Goal: Check status: Check status

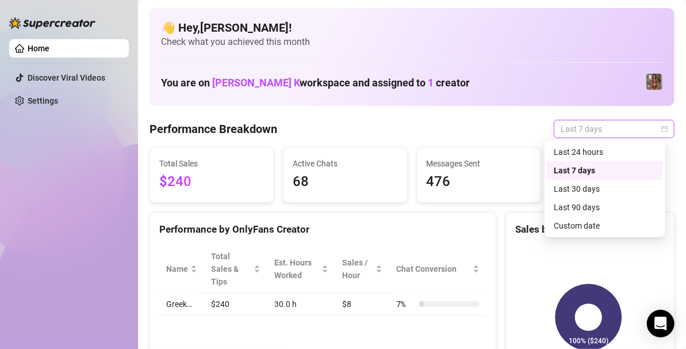
click at [595, 121] on span "Last 7 days" at bounding box center [614, 128] width 107 height 17
click at [563, 231] on div "Custom date" at bounding box center [605, 225] width 102 height 13
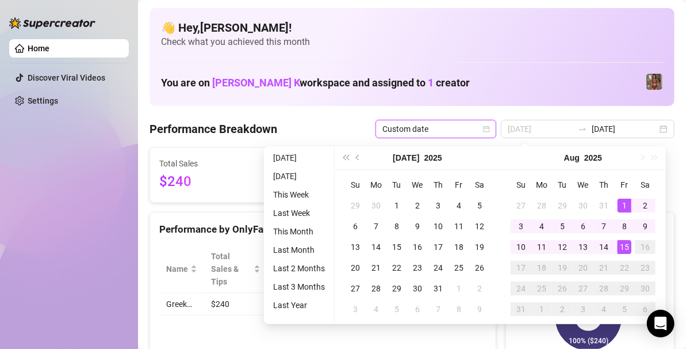
type input "[DATE]"
click at [618, 203] on div "1" at bounding box center [625, 206] width 14 height 14
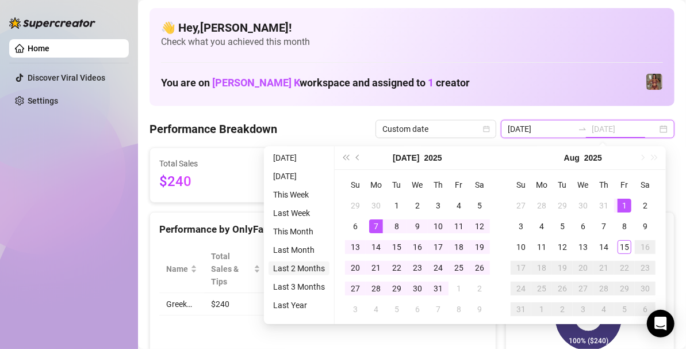
type input "[DATE]"
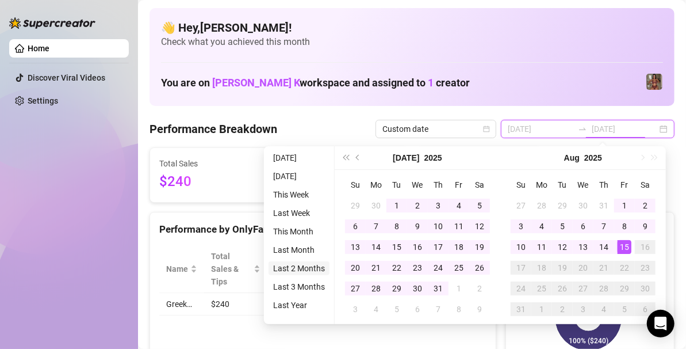
type input "[DATE]"
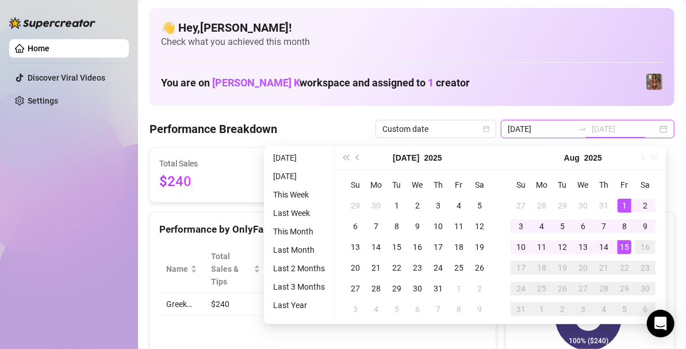
type input "[DATE]"
click at [620, 251] on div "15" at bounding box center [625, 247] width 14 height 14
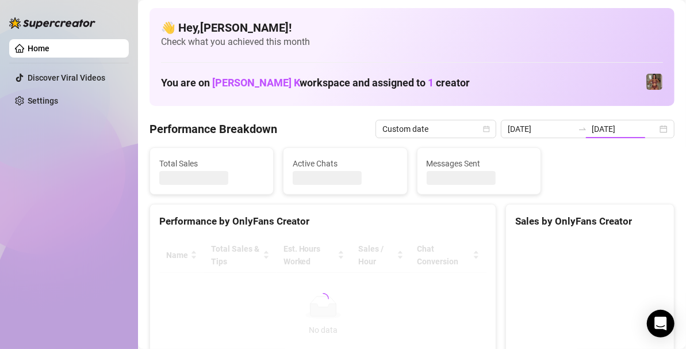
type input "[DATE]"
click at [218, 303] on div at bounding box center [322, 299] width 327 height 122
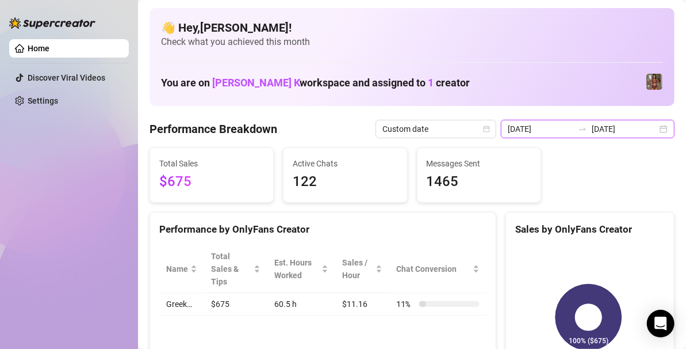
click at [538, 127] on input "[DATE]" at bounding box center [541, 129] width 66 height 13
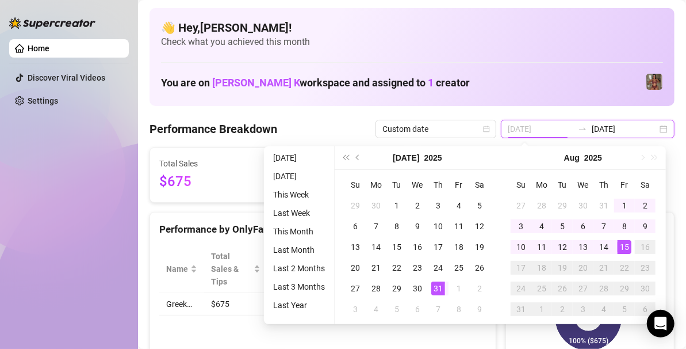
type input "[DATE]"
click at [444, 290] on div "31" at bounding box center [439, 288] width 14 height 14
type input "[DATE]"
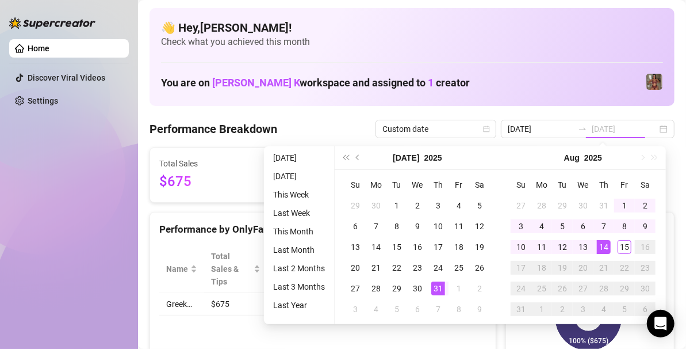
click at [602, 245] on div "14" at bounding box center [604, 247] width 14 height 14
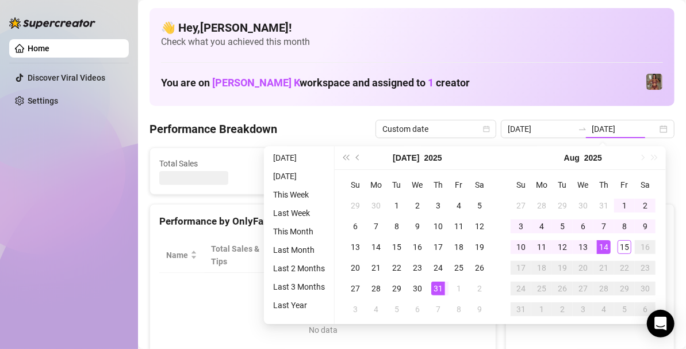
type input "[DATE]"
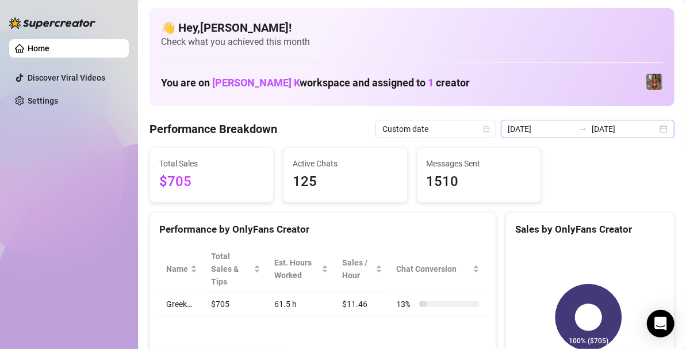
click at [657, 128] on div "[DATE] [DATE]" at bounding box center [588, 129] width 174 height 18
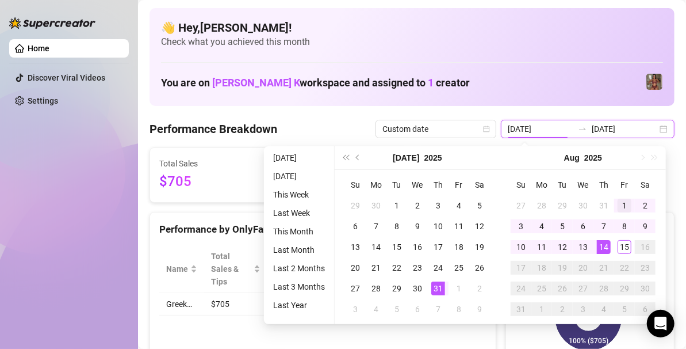
type input "[DATE]"
click at [629, 204] on div "1" at bounding box center [625, 206] width 14 height 14
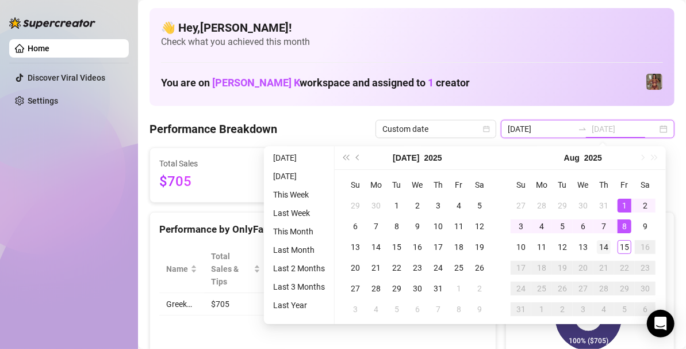
type input "[DATE]"
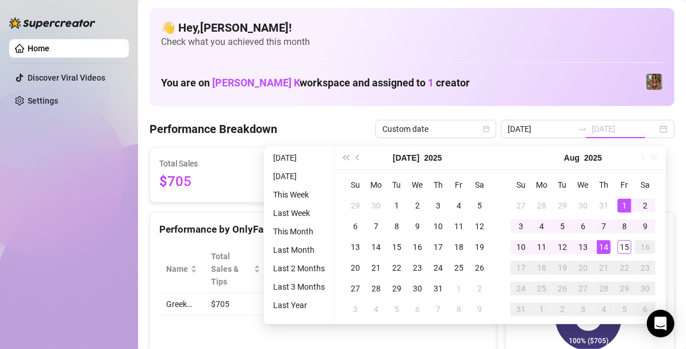
click at [608, 247] on div "14" at bounding box center [604, 247] width 14 height 14
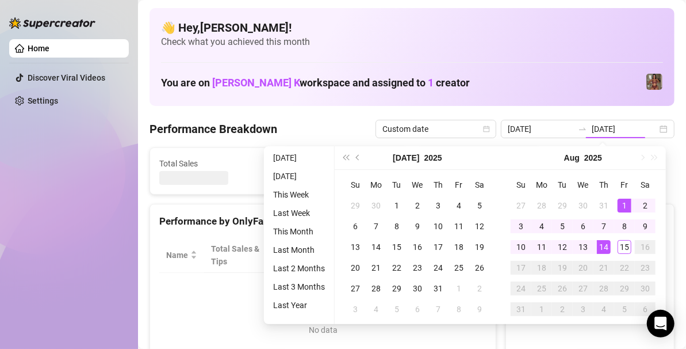
type input "[DATE]"
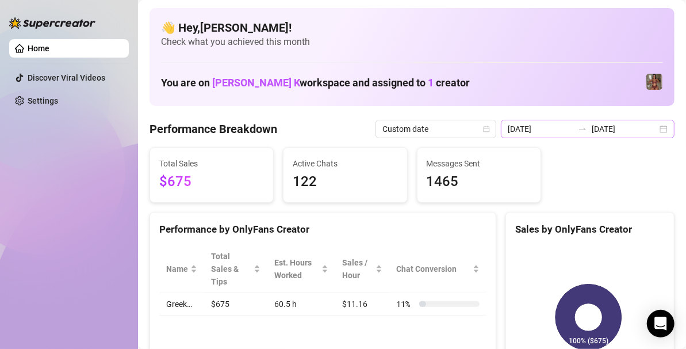
click at [655, 127] on div "[DATE] [DATE]" at bounding box center [588, 129] width 174 height 18
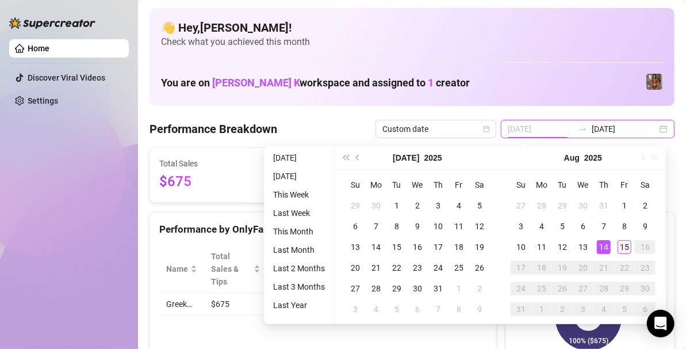
type input "[DATE]"
click at [619, 245] on div "15" at bounding box center [625, 247] width 14 height 14
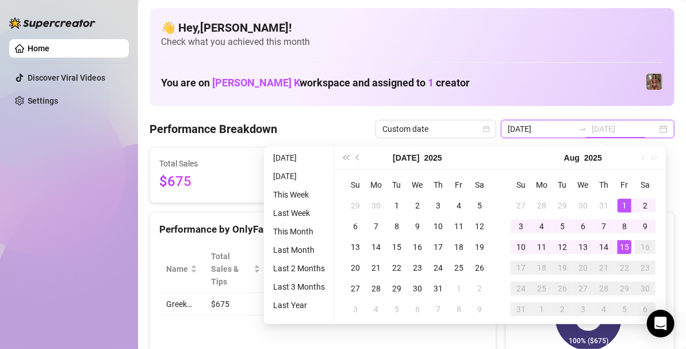
type input "[DATE]"
click at [628, 203] on div "1" at bounding box center [625, 206] width 14 height 14
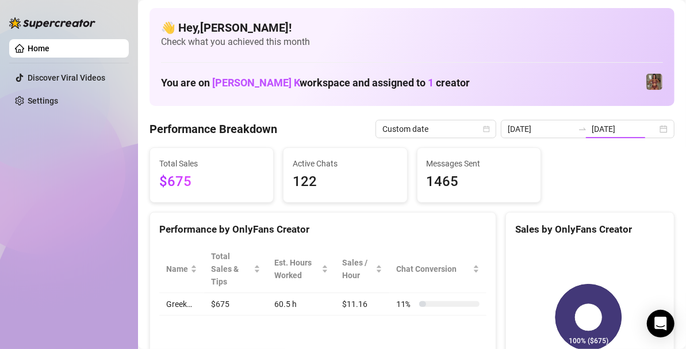
type input "[DATE]"
click at [654, 125] on div "[DATE] [DATE]" at bounding box center [588, 129] width 174 height 18
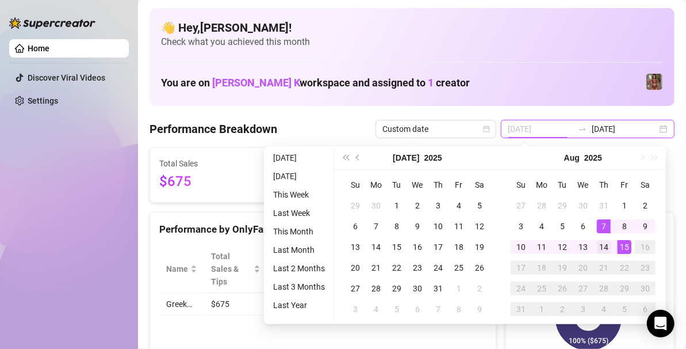
type input "[DATE]"
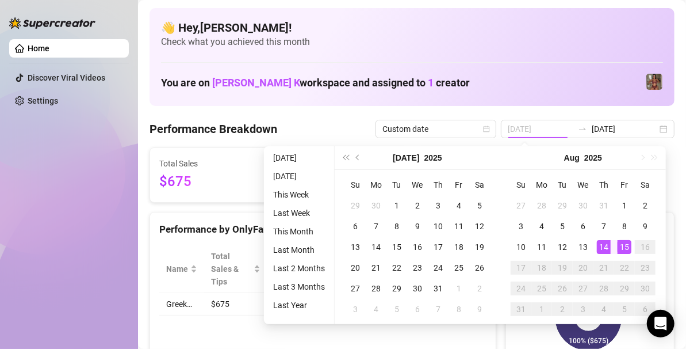
click at [606, 242] on div "14" at bounding box center [604, 247] width 14 height 14
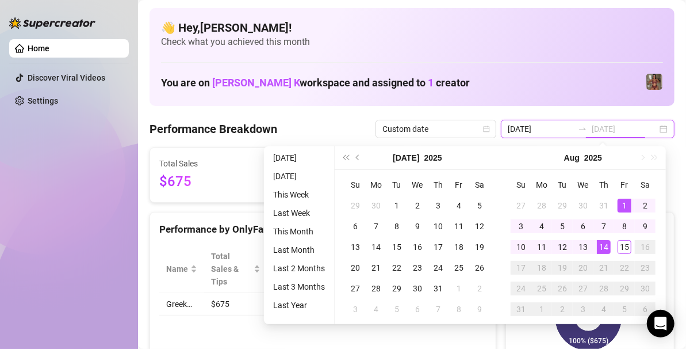
type input "[DATE]"
click at [618, 207] on div "1" at bounding box center [625, 206] width 14 height 14
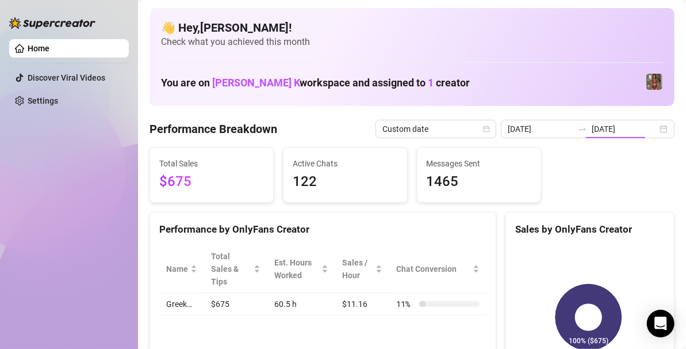
type input "[DATE]"
click at [653, 129] on div "[DATE] [DATE]" at bounding box center [588, 129] width 174 height 18
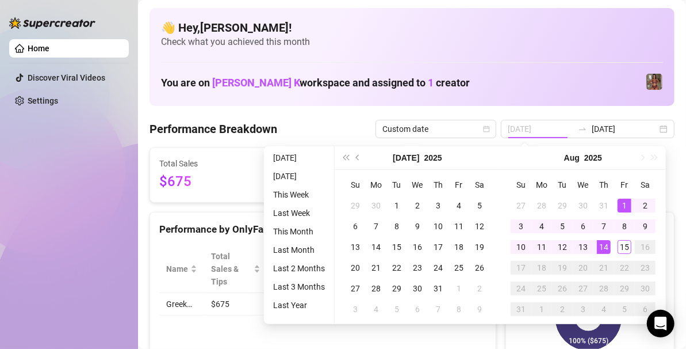
click at [622, 201] on div "1" at bounding box center [625, 206] width 14 height 14
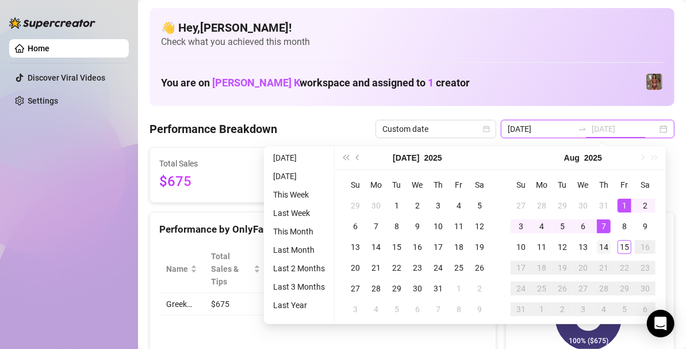
type input "[DATE]"
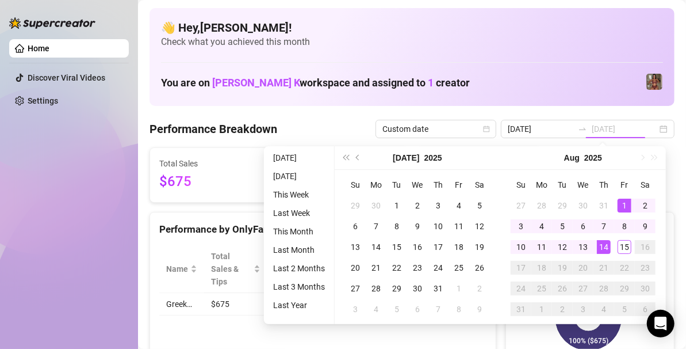
click at [604, 246] on div "14" at bounding box center [604, 247] width 14 height 14
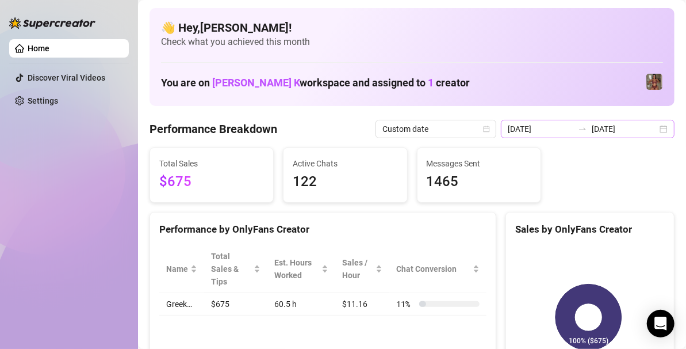
click at [654, 129] on div "[DATE] [DATE]" at bounding box center [588, 129] width 174 height 18
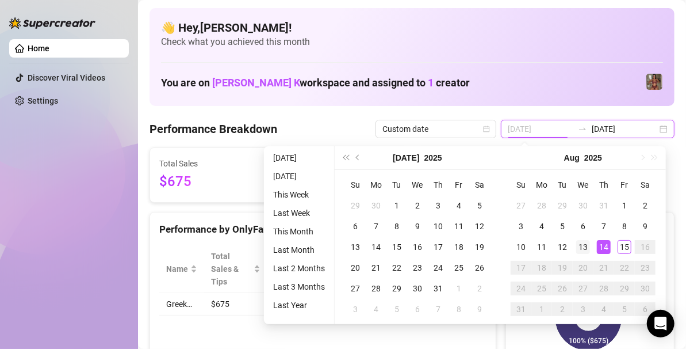
type input "[DATE]"
click at [586, 246] on div "13" at bounding box center [584, 247] width 14 height 14
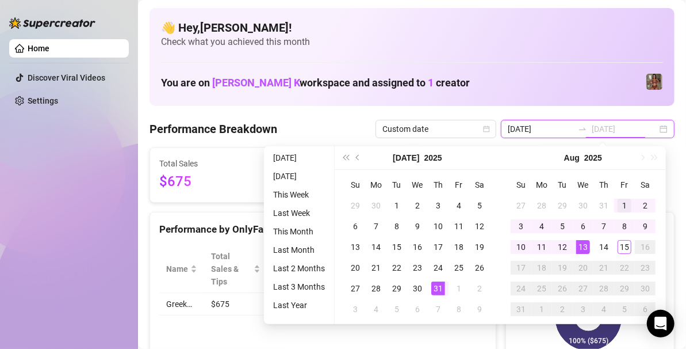
type input "[DATE]"
click at [620, 200] on div "1" at bounding box center [625, 206] width 14 height 14
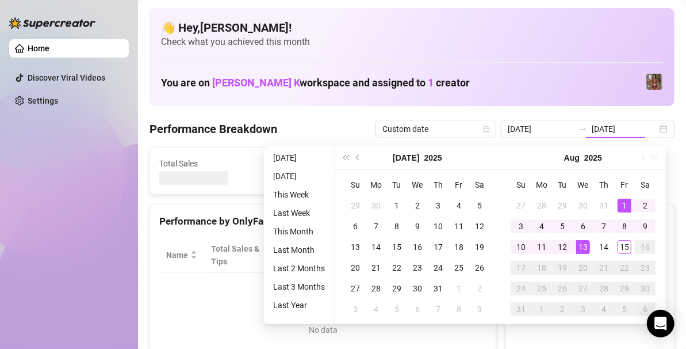
type input "[DATE]"
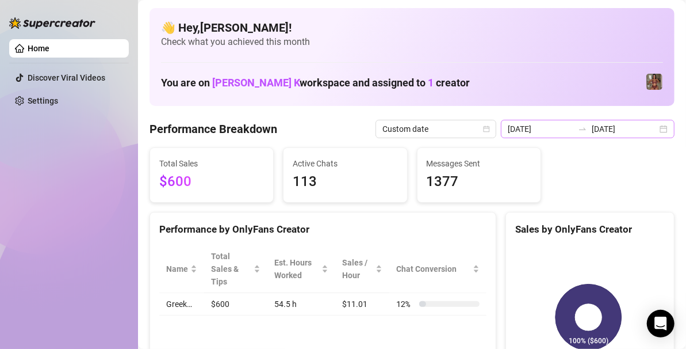
click at [659, 125] on div "[DATE] [DATE]" at bounding box center [588, 129] width 174 height 18
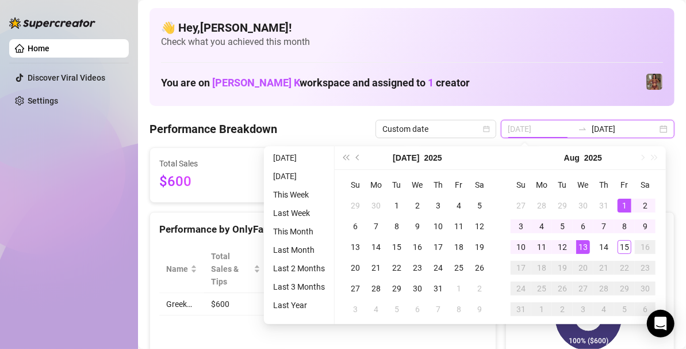
type input "[DATE]"
click at [628, 205] on div "1" at bounding box center [625, 206] width 14 height 14
type input "[DATE]"
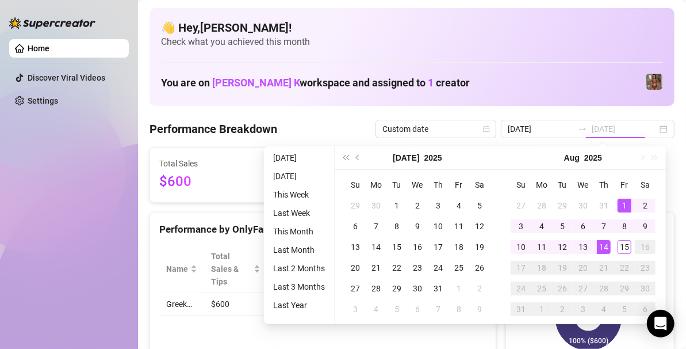
click at [608, 243] on div "14" at bounding box center [604, 247] width 14 height 14
type input "[DATE]"
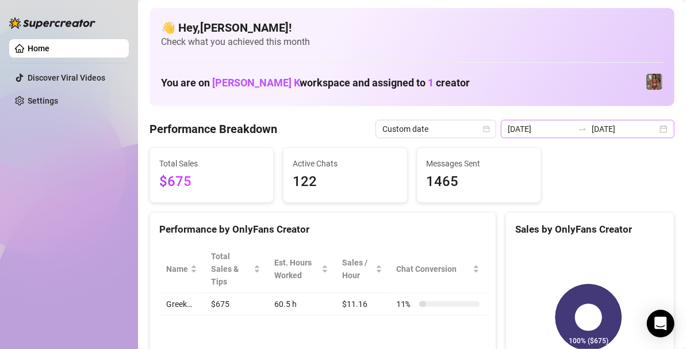
click at [652, 135] on div "[DATE] [DATE]" at bounding box center [588, 129] width 174 height 18
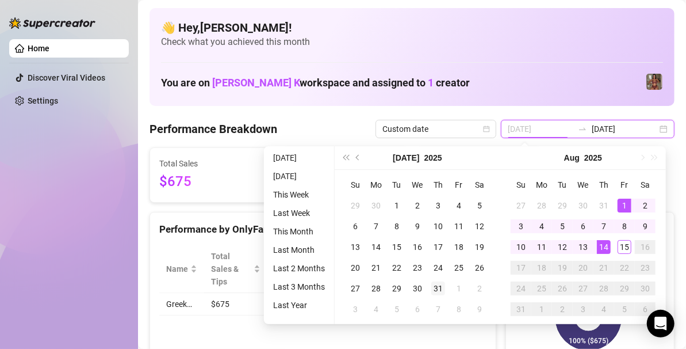
type input "[DATE]"
click at [438, 291] on div "31" at bounding box center [439, 288] width 14 height 14
type input "[DATE]"
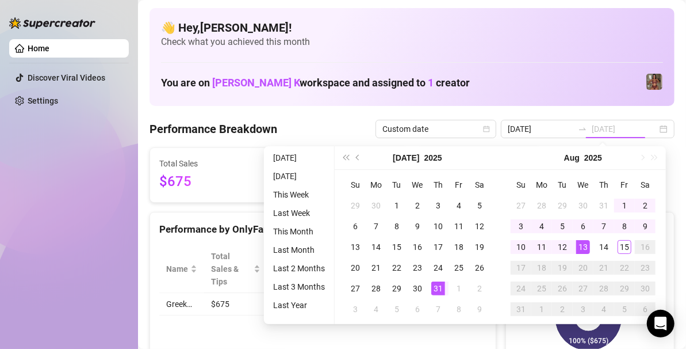
click at [580, 252] on div "13" at bounding box center [584, 247] width 14 height 14
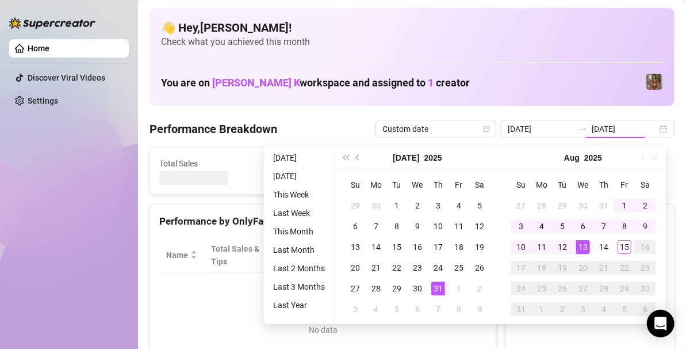
type input "[DATE]"
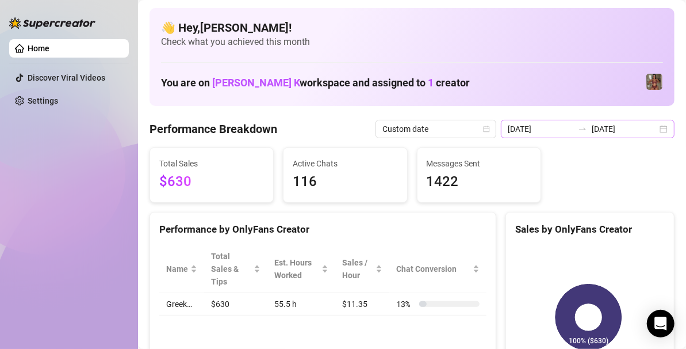
click at [662, 122] on div "[DATE] [DATE]" at bounding box center [588, 129] width 174 height 18
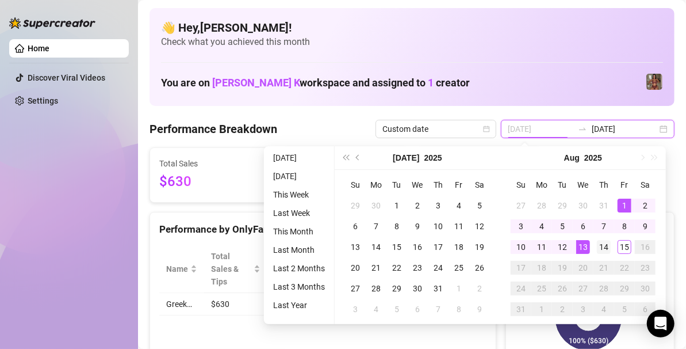
type input "[DATE]"
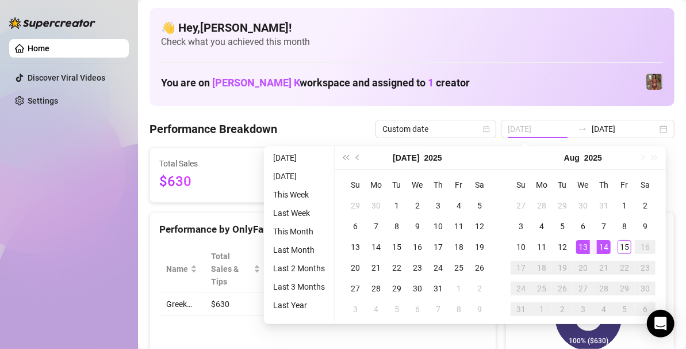
click at [604, 250] on div "14" at bounding box center [604, 247] width 14 height 14
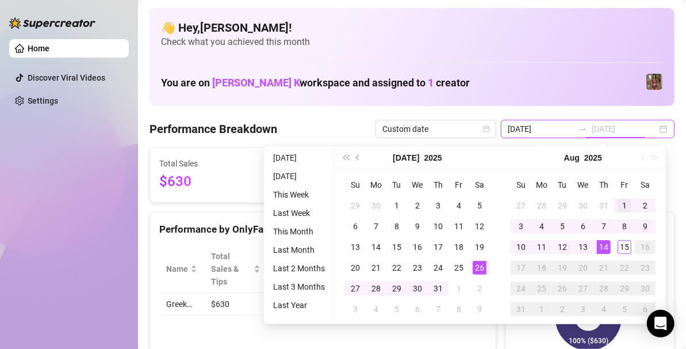
type input "[DATE]"
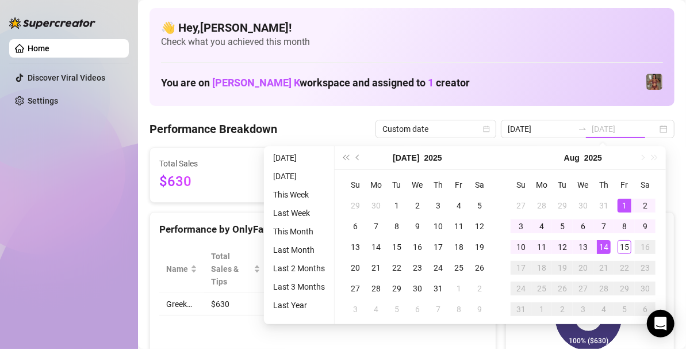
click at [623, 199] on div "1" at bounding box center [625, 206] width 14 height 14
type input "[DATE]"
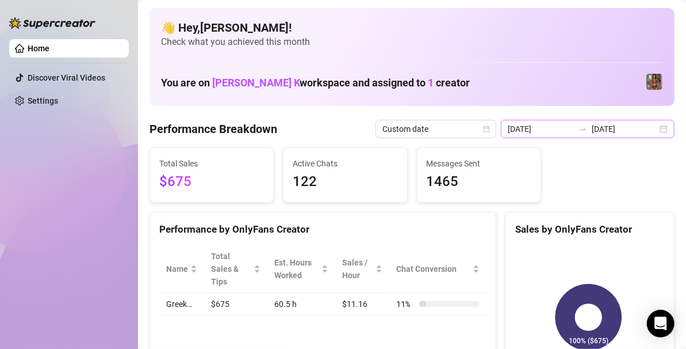
click at [653, 124] on div "[DATE] [DATE]" at bounding box center [588, 129] width 174 height 18
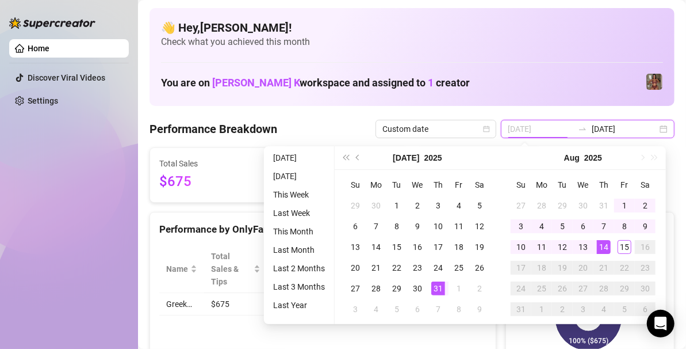
type input "[DATE]"
click at [430, 279] on td "31" at bounding box center [438, 288] width 21 height 21
type input "[DATE]"
click at [600, 247] on div "14" at bounding box center [604, 247] width 14 height 14
type input "[DATE]"
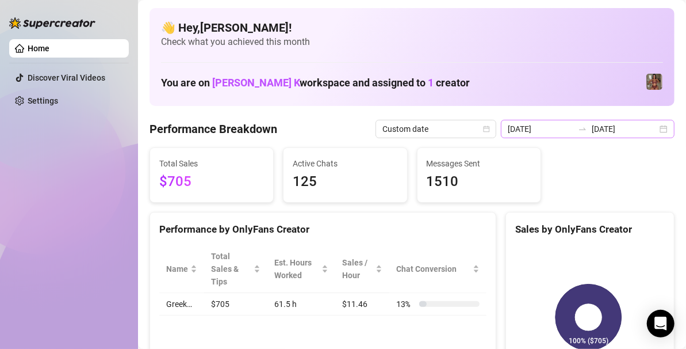
click at [655, 130] on div "[DATE] [DATE]" at bounding box center [588, 129] width 174 height 18
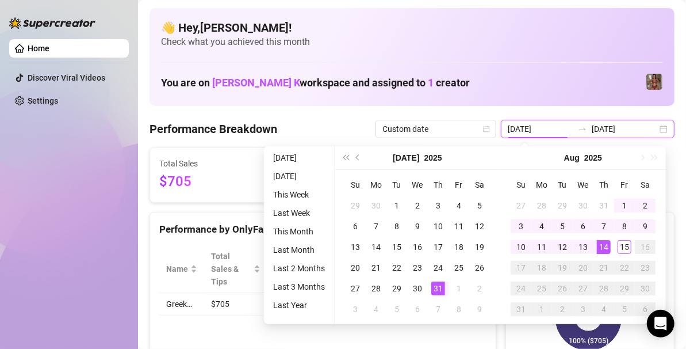
type input "[DATE]"
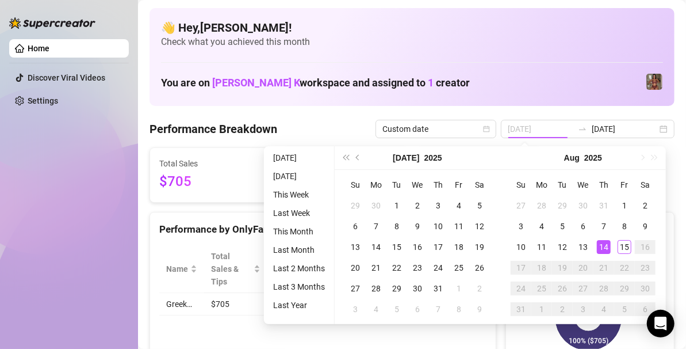
click at [608, 253] on div "14" at bounding box center [604, 247] width 14 height 14
type input "[DATE]"
click at [623, 248] on div "15" at bounding box center [625, 247] width 14 height 14
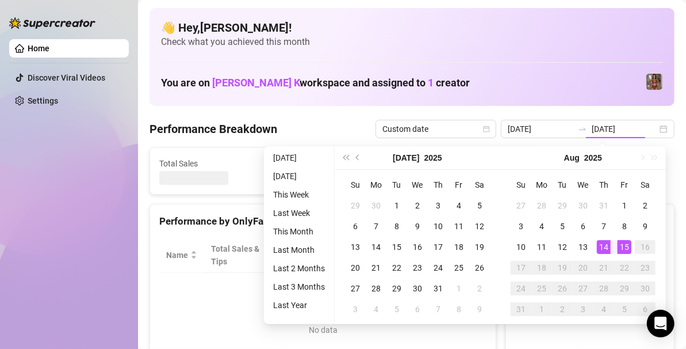
type input "[DATE]"
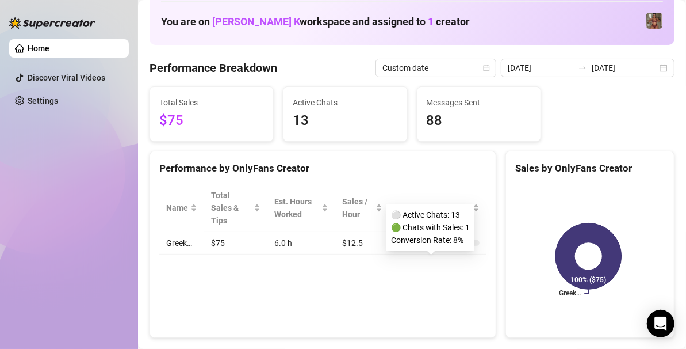
scroll to position [33, 0]
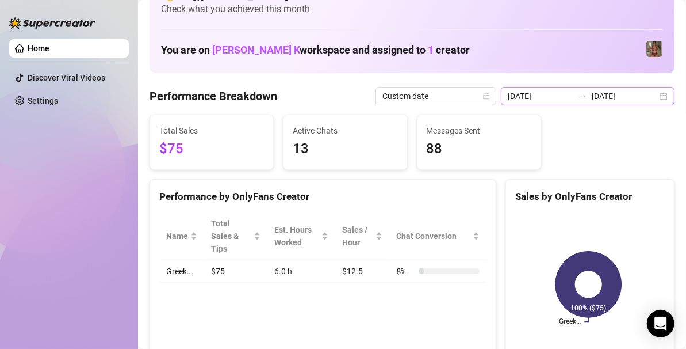
click at [650, 96] on div "[DATE] [DATE]" at bounding box center [588, 96] width 174 height 18
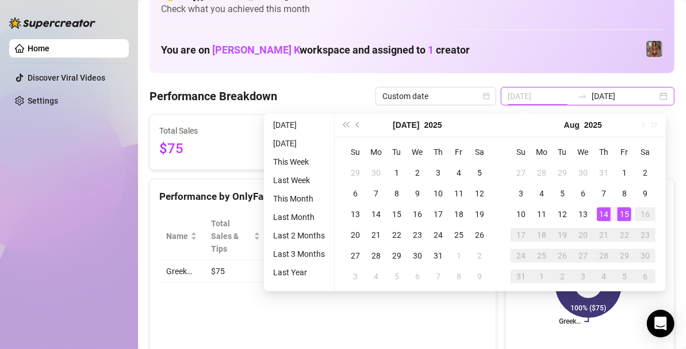
type input "[DATE]"
click at [601, 211] on div "14" at bounding box center [604, 214] width 14 height 14
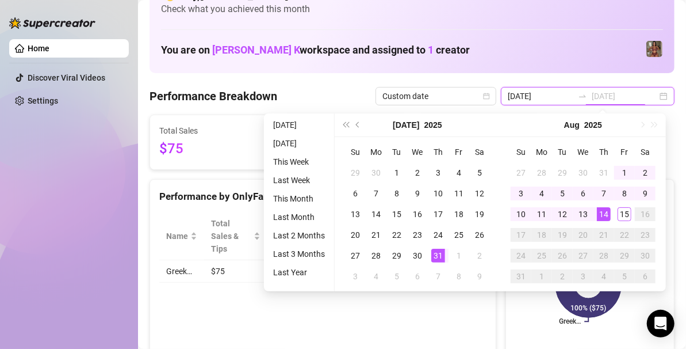
type input "[DATE]"
click at [441, 257] on div "31" at bounding box center [439, 256] width 14 height 14
type input "[DATE]"
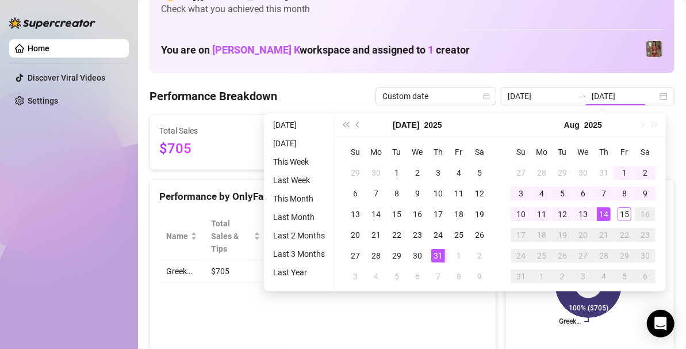
type input "[DATE]"
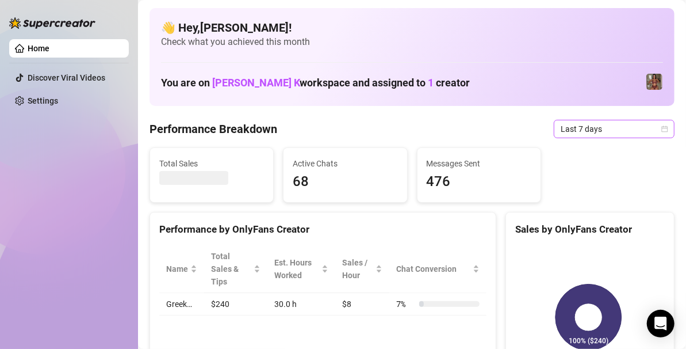
click at [596, 130] on span "Last 7 days" at bounding box center [614, 128] width 107 height 17
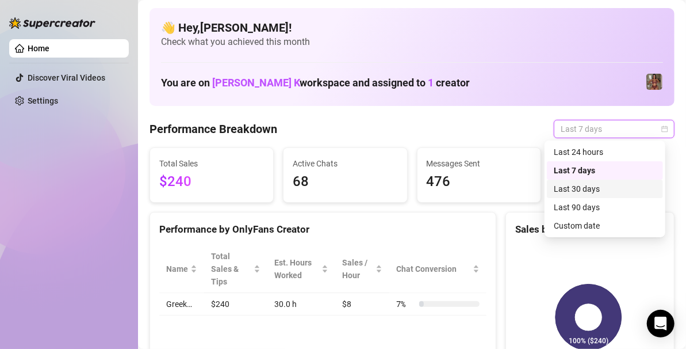
click at [585, 182] on div "Last 30 days" at bounding box center [605, 188] width 102 height 13
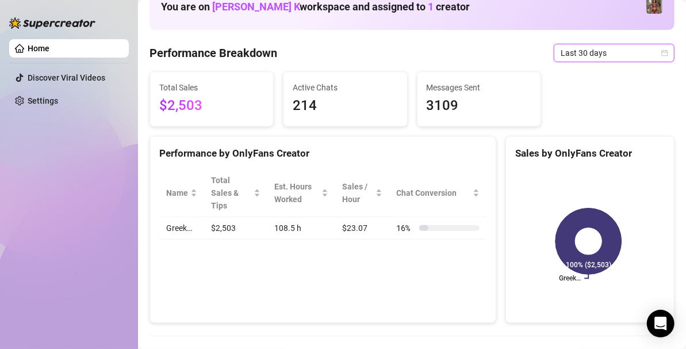
scroll to position [64, 0]
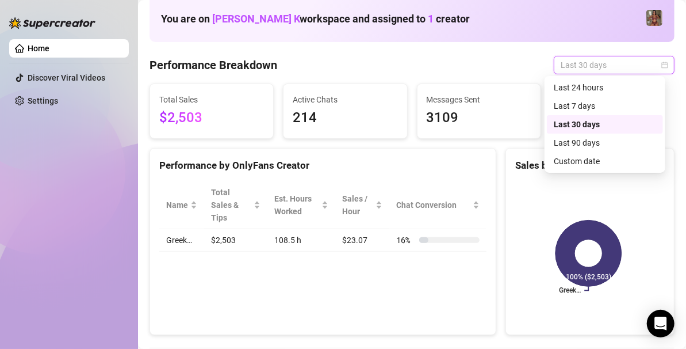
click at [646, 64] on span "Last 30 days" at bounding box center [614, 64] width 107 height 17
click at [584, 169] on div "Custom date" at bounding box center [605, 161] width 116 height 18
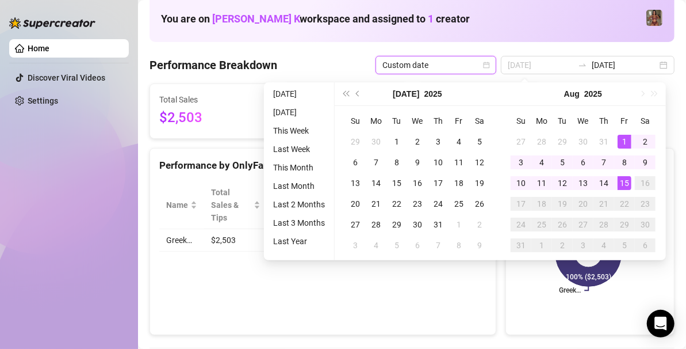
type input "[DATE]"
click at [624, 144] on div "1" at bounding box center [625, 142] width 14 height 14
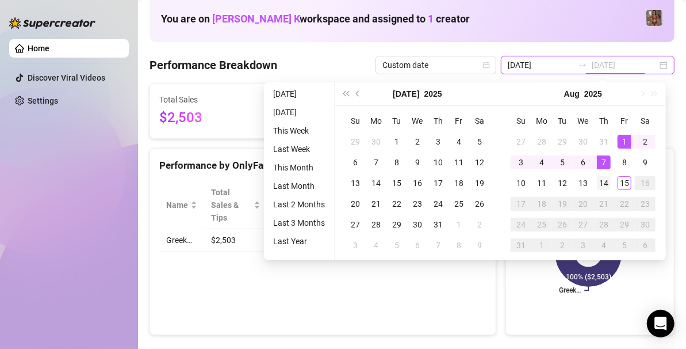
type input "[DATE]"
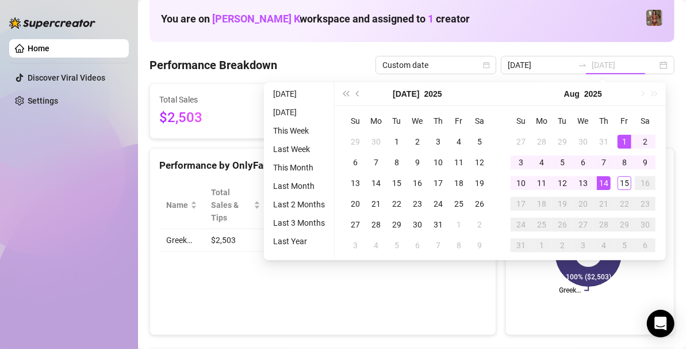
click at [602, 177] on div "14" at bounding box center [604, 183] width 14 height 14
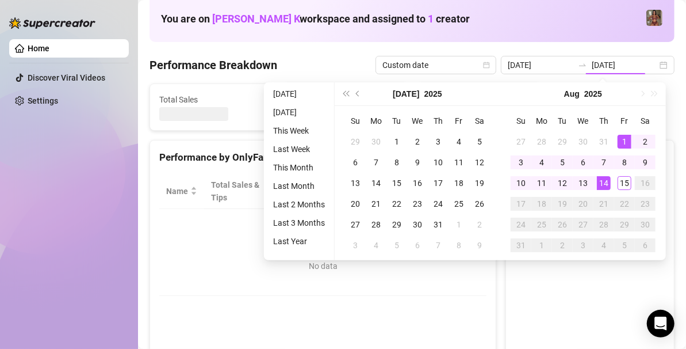
type input "[DATE]"
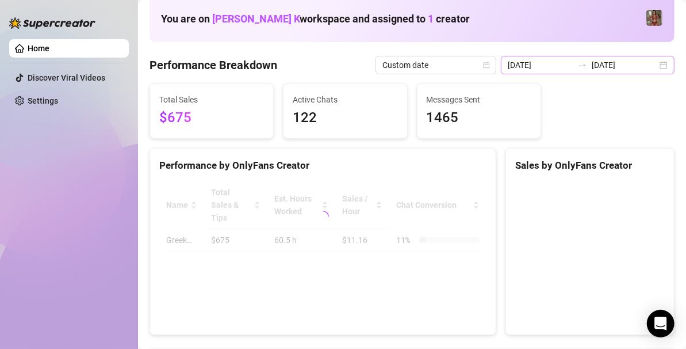
click at [650, 63] on div "[DATE] [DATE]" at bounding box center [588, 65] width 174 height 18
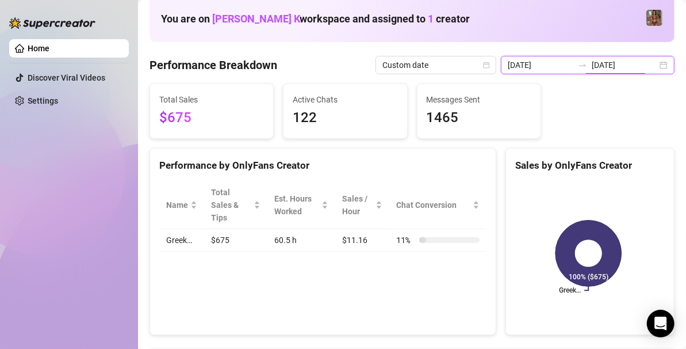
click at [657, 61] on div "[DATE] [DATE]" at bounding box center [588, 65] width 174 height 18
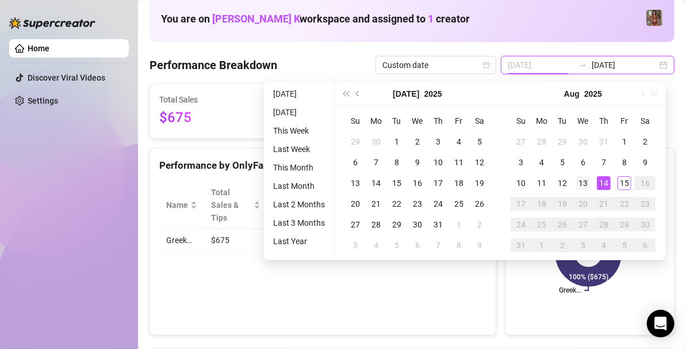
type input "[DATE]"
click at [589, 181] on div "13" at bounding box center [584, 183] width 14 height 14
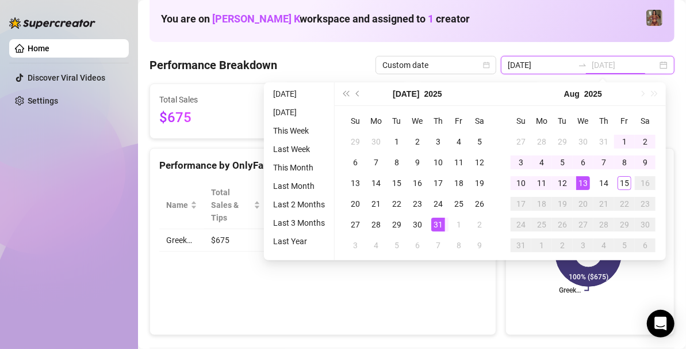
type input "[DATE]"
click at [447, 222] on td "31" at bounding box center [438, 224] width 21 height 21
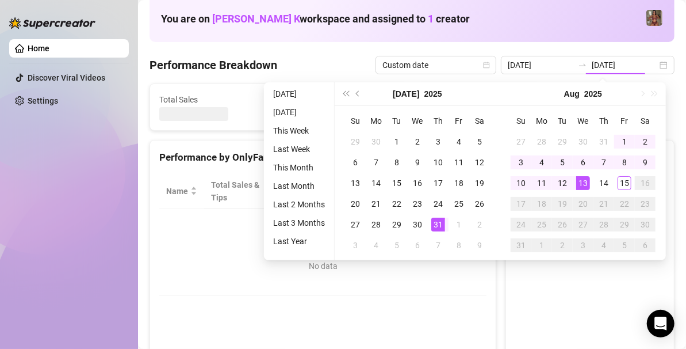
type input "[DATE]"
